Goal: Transaction & Acquisition: Purchase product/service

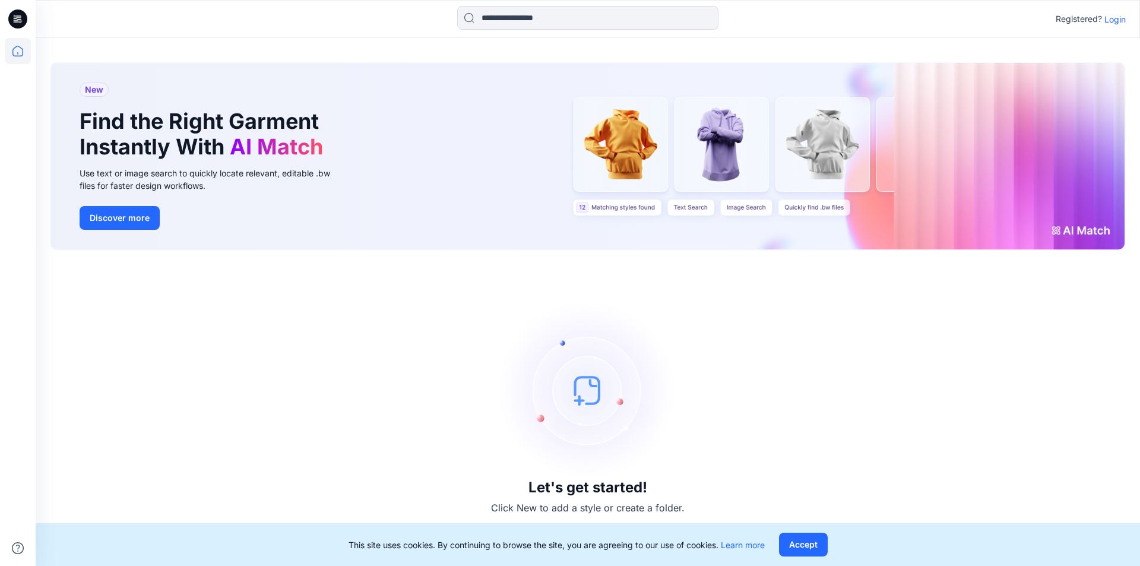
click at [1100, 23] on p "Login" at bounding box center [1115, 19] width 21 height 12
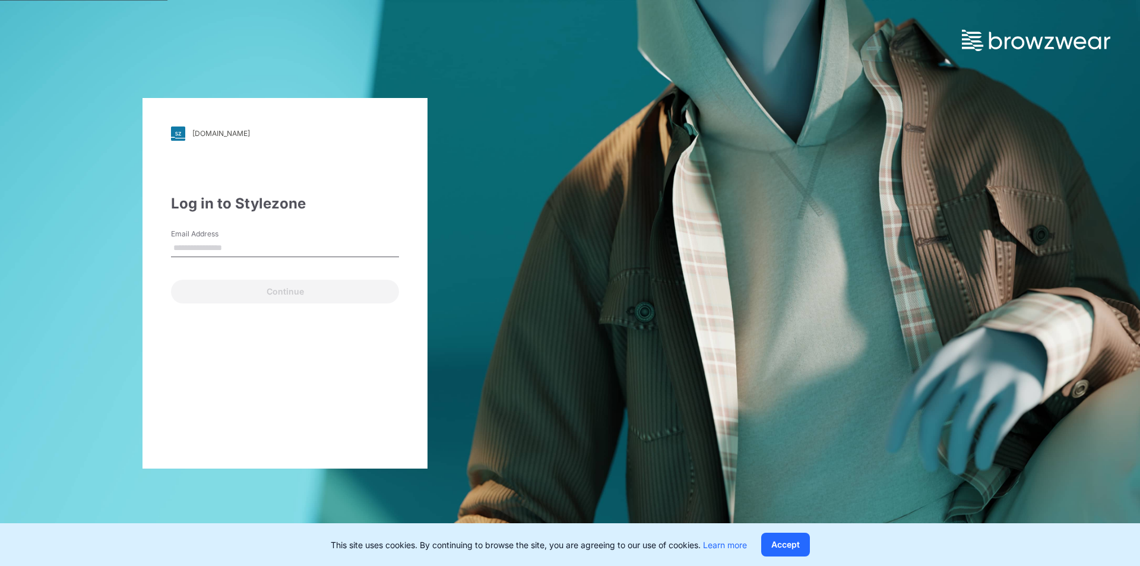
type input "**********"
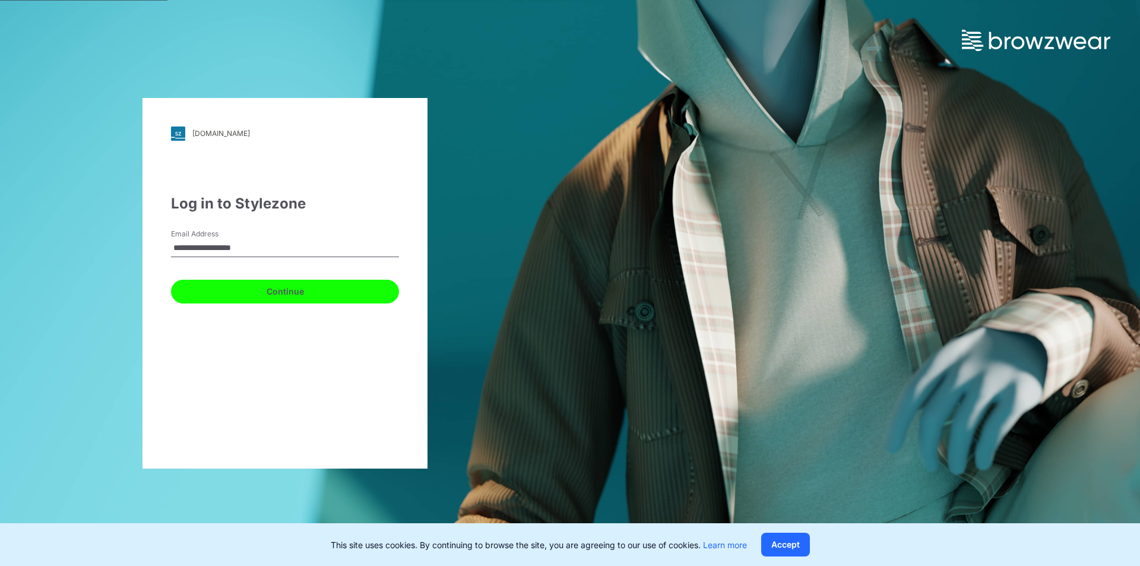
click at [364, 298] on button "Continue" at bounding box center [285, 292] width 228 height 24
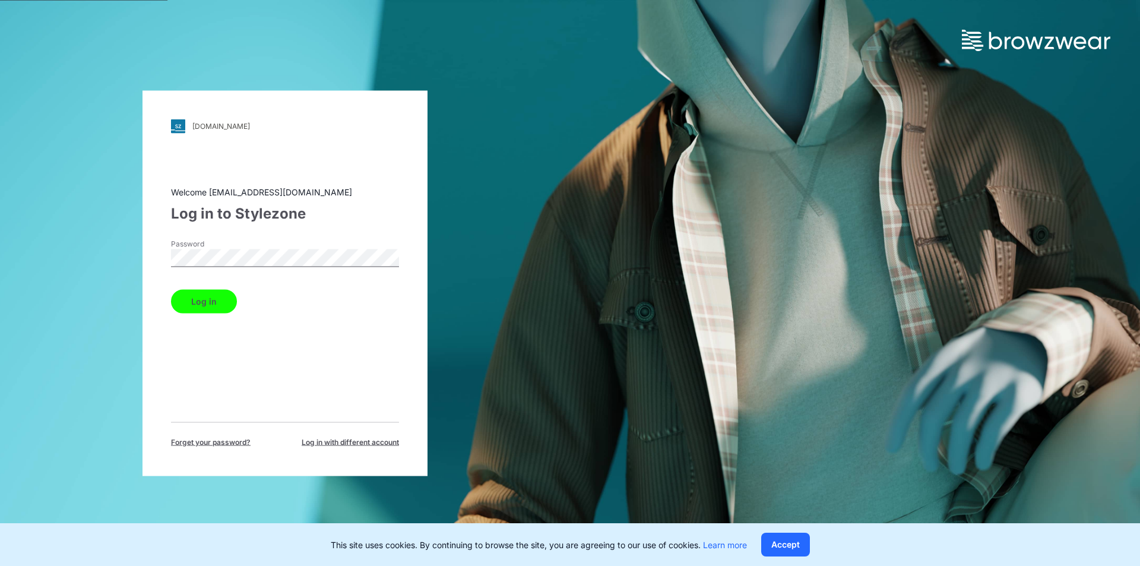
drag, startPoint x: 204, startPoint y: 296, endPoint x: 210, endPoint y: 305, distance: 11.5
click at [204, 296] on button "Log in" at bounding box center [204, 301] width 66 height 24
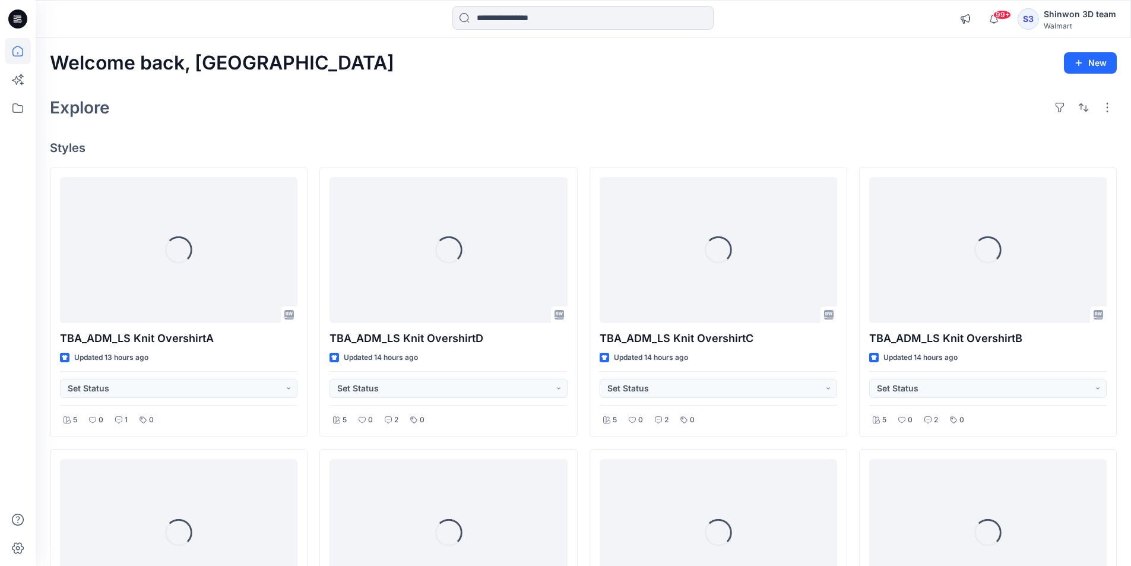
click at [558, 30] on div at bounding box center [583, 19] width 261 height 26
click at [565, 29] on input at bounding box center [583, 18] width 261 height 24
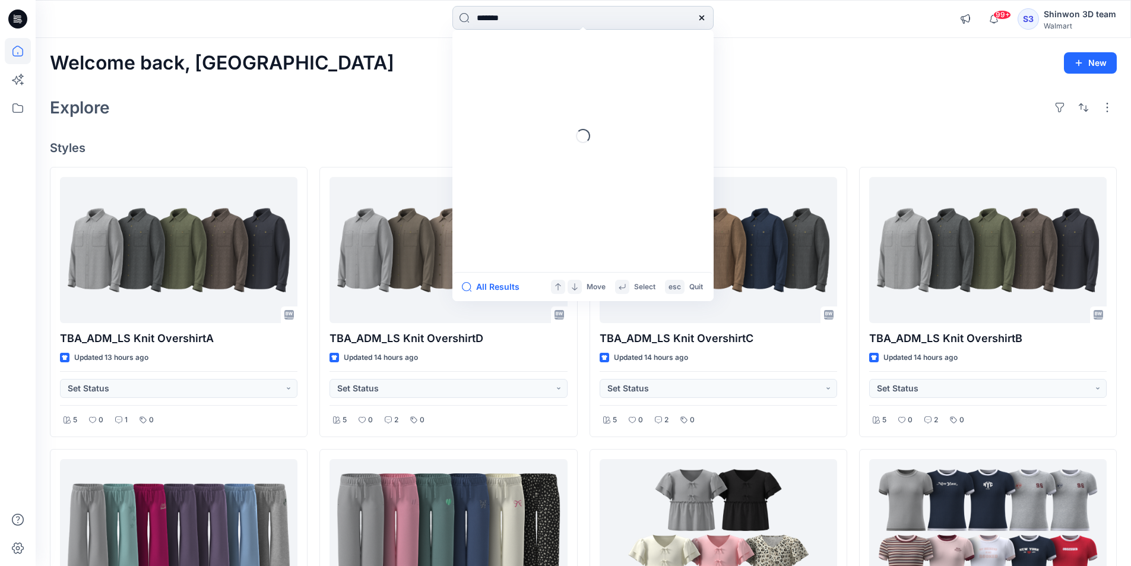
click at [497, 17] on input "*******" at bounding box center [583, 18] width 261 height 24
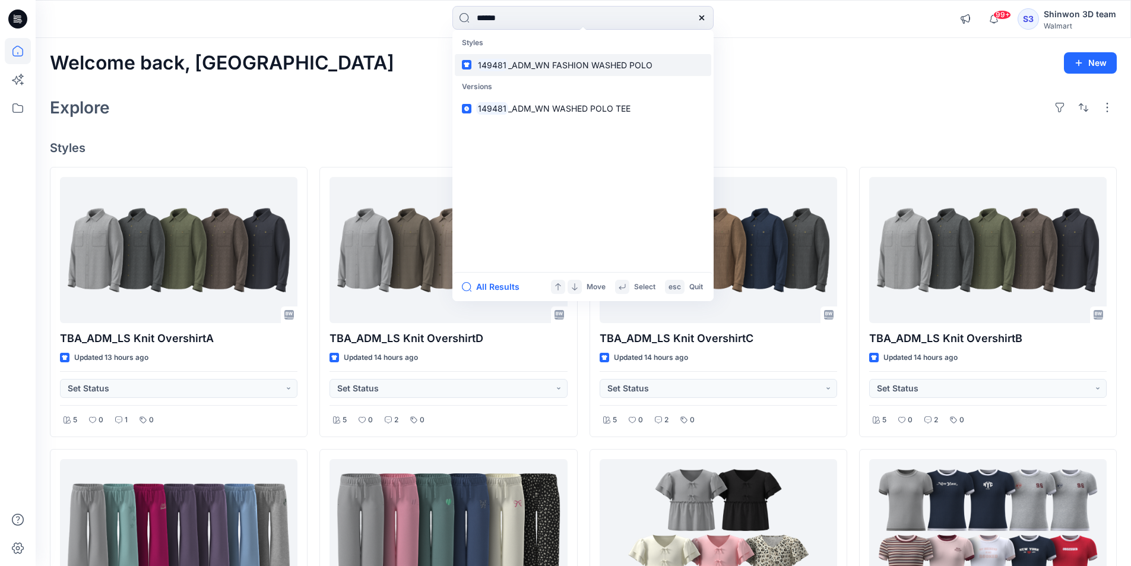
type input "******"
click at [521, 60] on span "_ADM_WN FASHION WASHED POLO" at bounding box center [580, 65] width 144 height 10
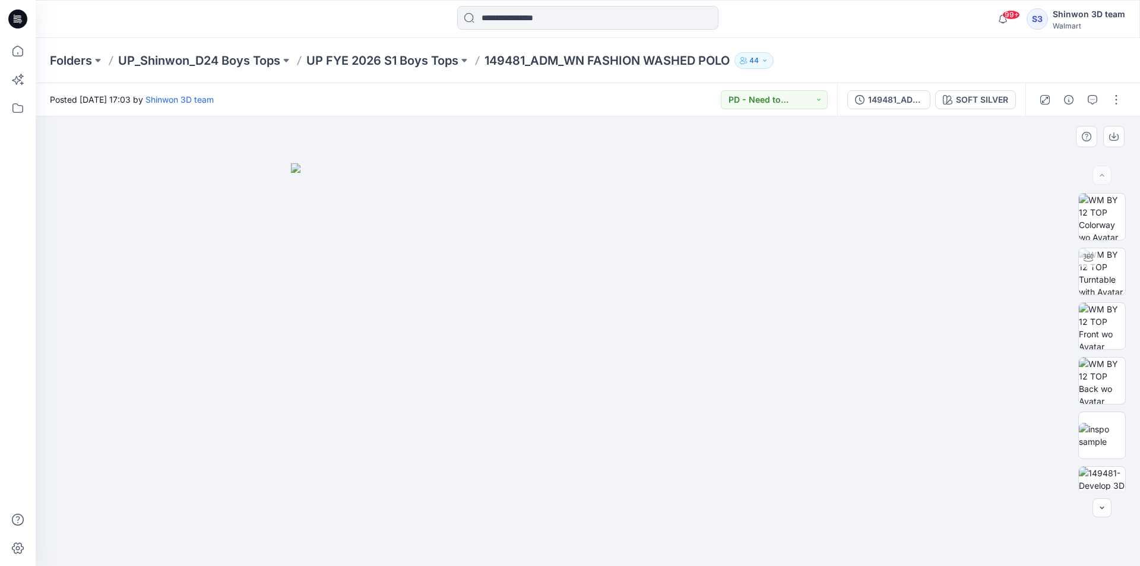
click at [656, 289] on img at bounding box center [588, 364] width 594 height 403
click at [773, 264] on img at bounding box center [588, 364] width 594 height 403
click at [1092, 281] on img at bounding box center [1102, 271] width 46 height 46
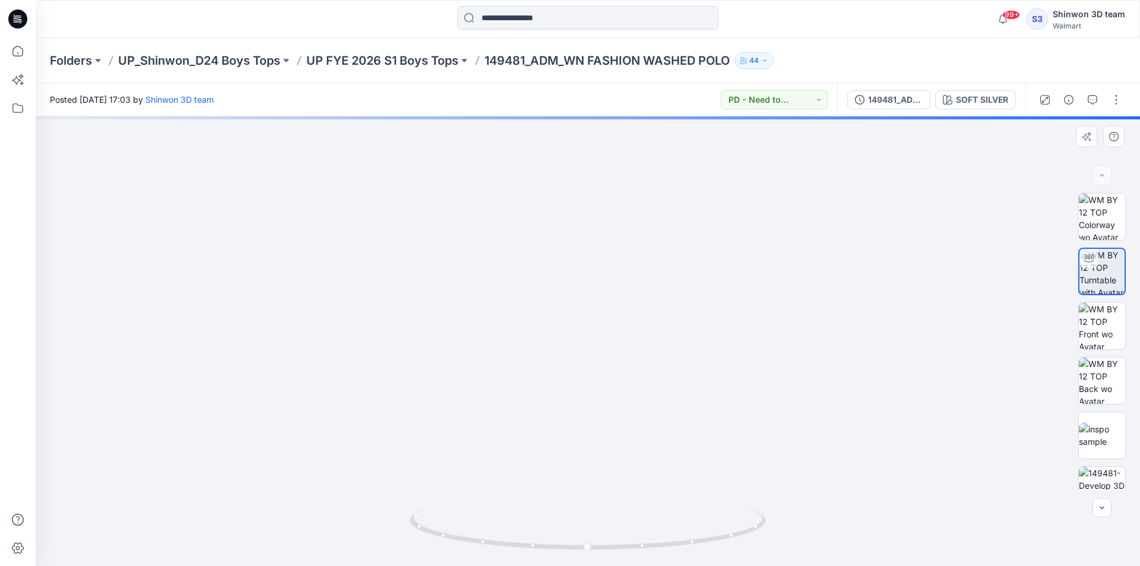
drag, startPoint x: 634, startPoint y: 239, endPoint x: 647, endPoint y: 395, distance: 156.1
click at [640, 477] on img at bounding box center [589, 188] width 1455 height 756
drag, startPoint x: 626, startPoint y: 227, endPoint x: 625, endPoint y: 296, distance: 68.9
click at [625, 296] on img at bounding box center [593, 243] width 1455 height 646
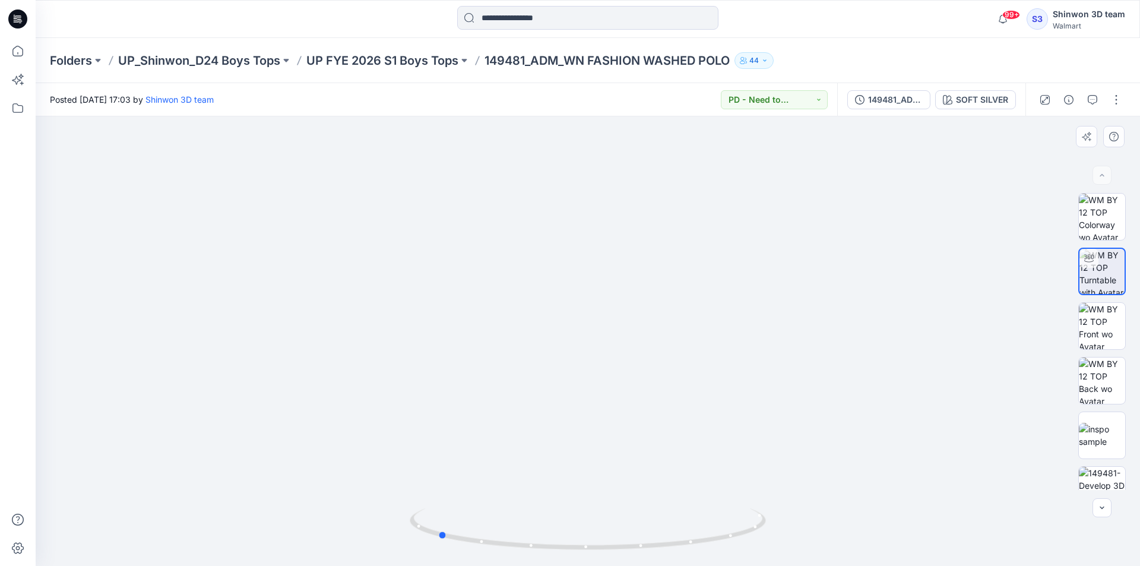
drag, startPoint x: 739, startPoint y: 539, endPoint x: 588, endPoint y: 558, distance: 152.0
click at [588, 527] on div at bounding box center [588, 536] width 356 height 59
drag, startPoint x: 695, startPoint y: 547, endPoint x: 1108, endPoint y: 514, distance: 414.1
click at [962, 516] on div at bounding box center [588, 341] width 1105 height 450
